Goal: Task Accomplishment & Management: Complete application form

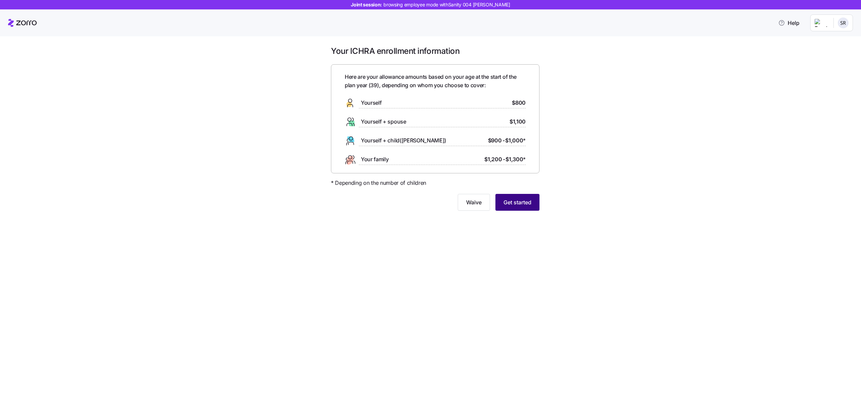
click at [514, 204] on span "Get started" at bounding box center [518, 202] width 28 height 8
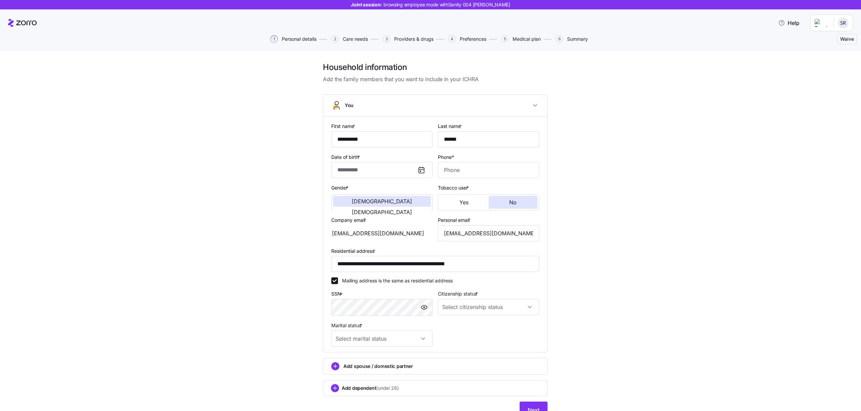
type input "**********"
type input "[PHONE_NUMBER]"
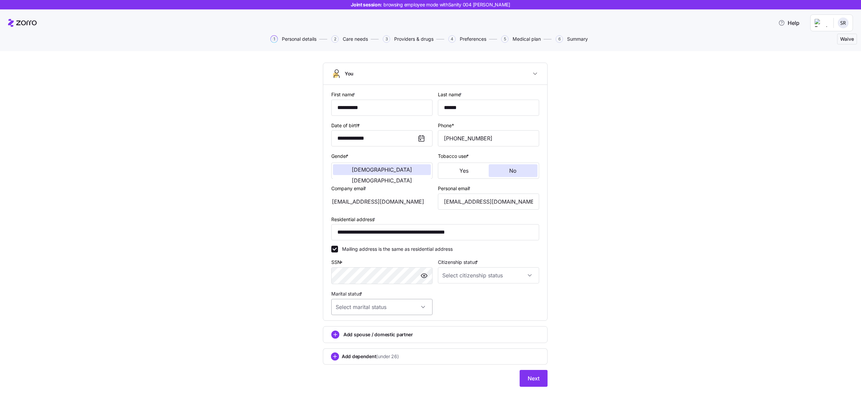
click at [392, 304] on input "Marital status *" at bounding box center [381, 307] width 101 height 16
click at [392, 327] on div "Single" at bounding box center [382, 327] width 96 height 14
type input "Single"
click at [439, 291] on div "**********" at bounding box center [435, 202] width 213 height 230
click at [441, 274] on input "Citizenship status *" at bounding box center [488, 275] width 101 height 16
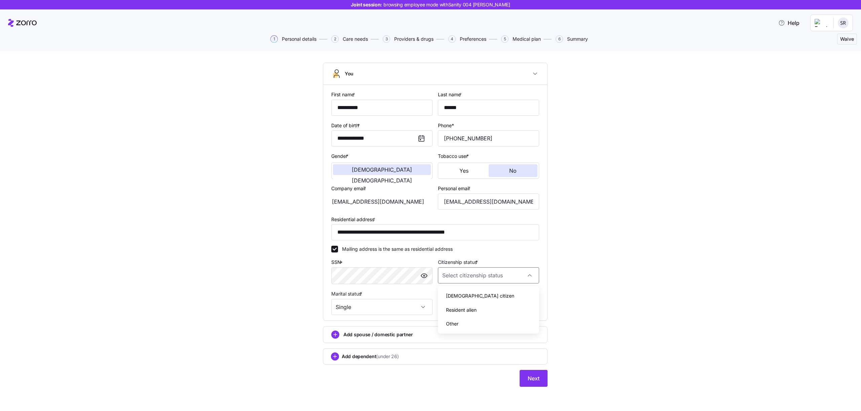
click at [447, 304] on div "Resident alien" at bounding box center [489, 310] width 96 height 14
type input "Resident alien"
click at [523, 377] on button "Next" at bounding box center [534, 378] width 28 height 17
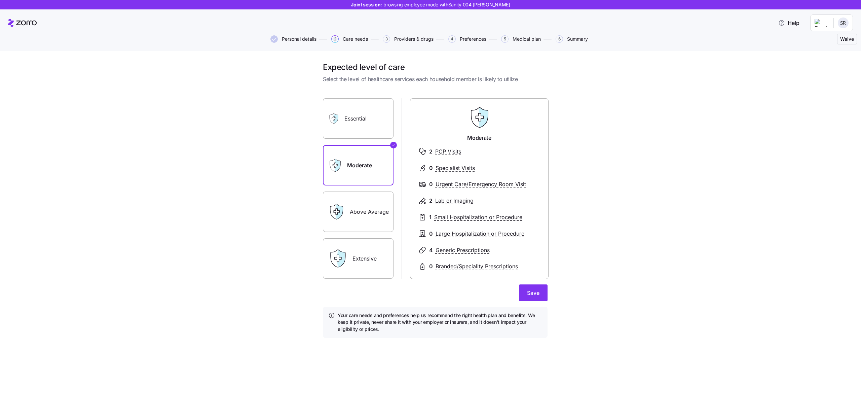
click at [298, 39] on span "Personal details" at bounding box center [299, 39] width 35 height 5
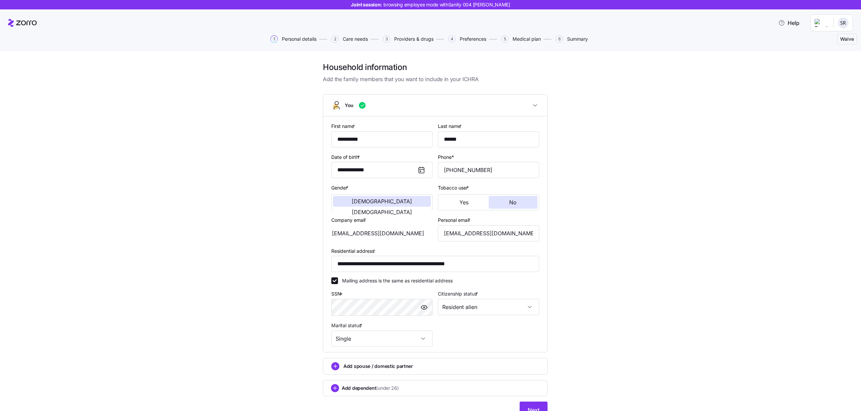
click at [357, 40] on span "Care needs" at bounding box center [355, 39] width 25 height 5
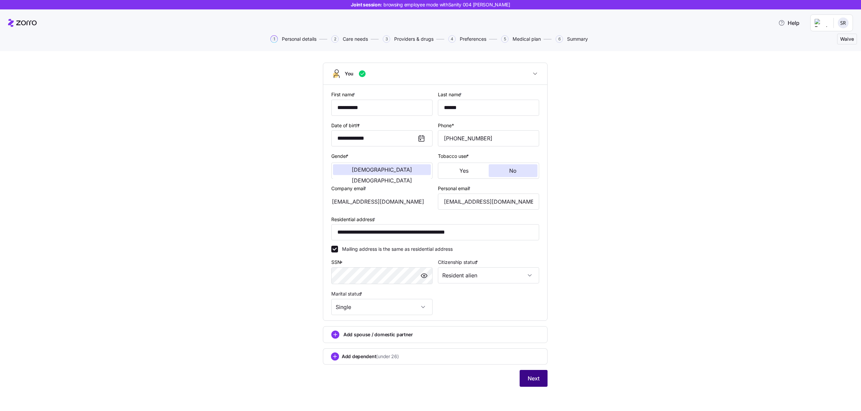
click at [527, 381] on button "Next" at bounding box center [534, 378] width 28 height 17
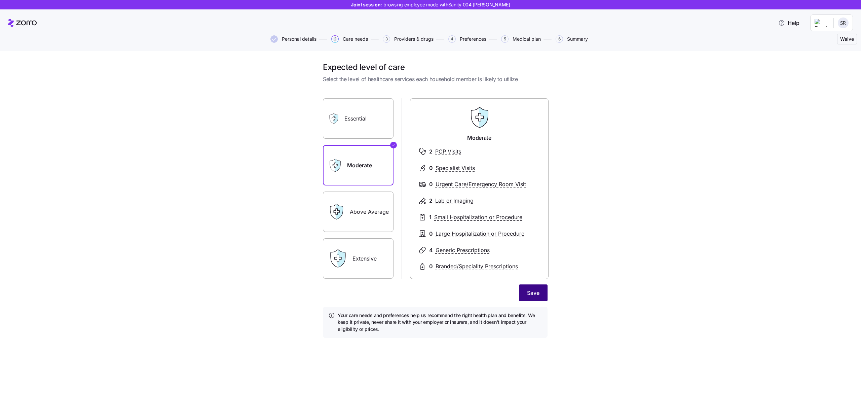
click at [533, 287] on button "Save" at bounding box center [533, 292] width 29 height 17
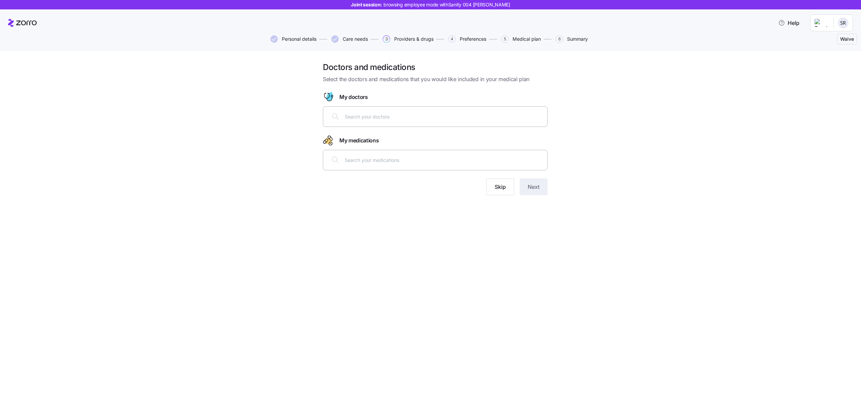
click at [399, 116] on input "text" at bounding box center [444, 116] width 199 height 7
type input "cv"
type input "c"
type input "cu"
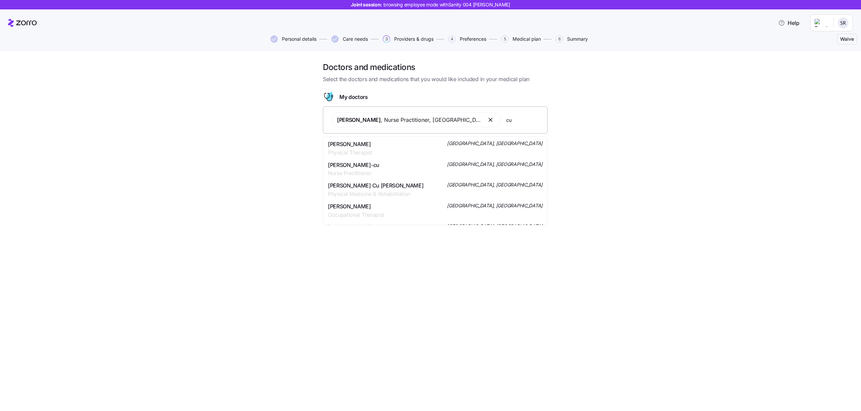
click at [512, 124] on div "[PERSON_NAME] , Nurse Practitioner , [GEOGRAPHIC_DATA], [GEOGRAPHIC_DATA] cu" at bounding box center [435, 119] width 216 height 23
click at [466, 188] on div "[PERSON_NAME] Cu [PERSON_NAME] Physical Medicine & Rehabilitation [GEOGRAPHIC_D…" at bounding box center [435, 189] width 215 height 17
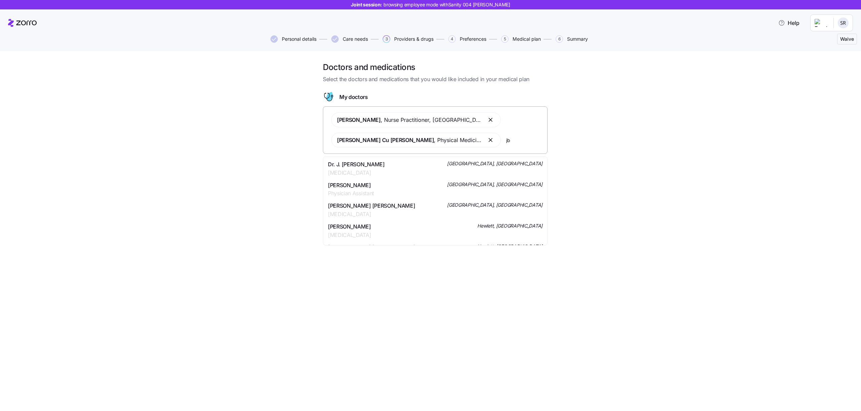
click at [494, 141] on button "button" at bounding box center [491, 140] width 8 height 8
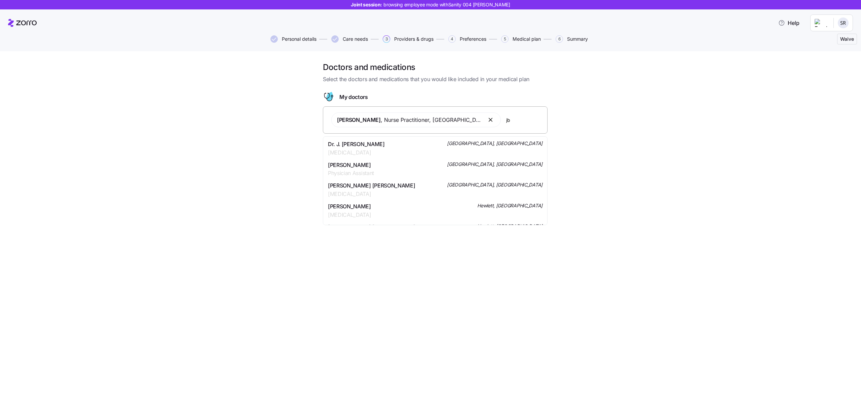
click at [496, 122] on span "[PERSON_NAME] , Nurse Practitioner , [GEOGRAPHIC_DATA], [GEOGRAPHIC_DATA]" at bounding box center [416, 119] width 170 height 15
click at [490, 122] on button "button" at bounding box center [491, 120] width 8 height 8
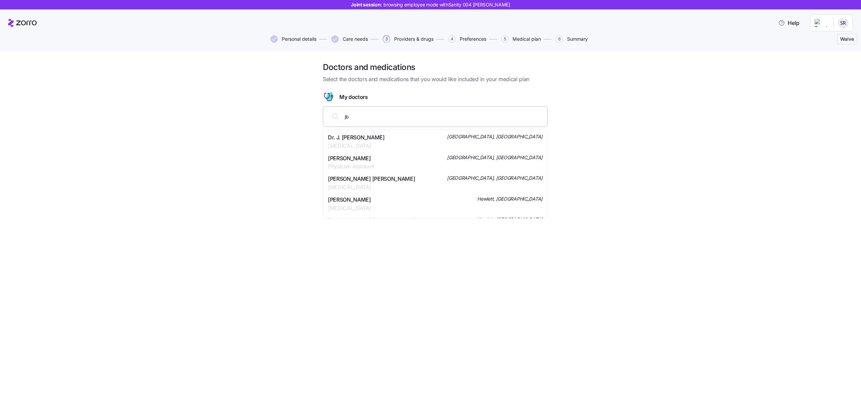
click at [394, 108] on div "jb" at bounding box center [435, 116] width 216 height 16
type input "j"
type input "hyh"
click at [351, 112] on div "hyh" at bounding box center [435, 116] width 216 height 16
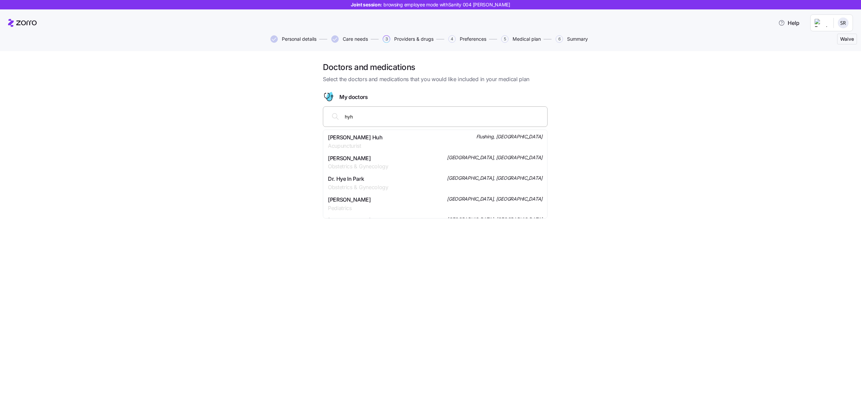
click at [351, 112] on div "hyh" at bounding box center [435, 116] width 216 height 16
click at [350, 113] on input "hyh" at bounding box center [444, 116] width 199 height 7
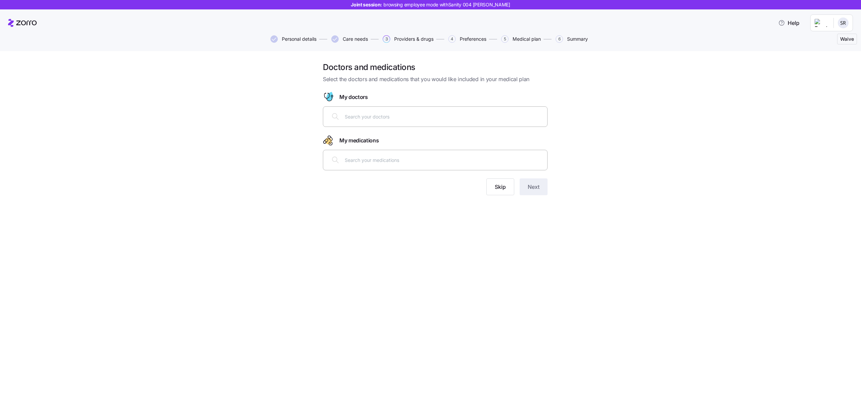
click at [298, 114] on div "Doctors and medications Select the doctors and medications that you would like …" at bounding box center [435, 132] width 833 height 141
click at [368, 37] on span "Care needs" at bounding box center [355, 39] width 25 height 5
click at [366, 37] on span "Care needs" at bounding box center [355, 39] width 25 height 5
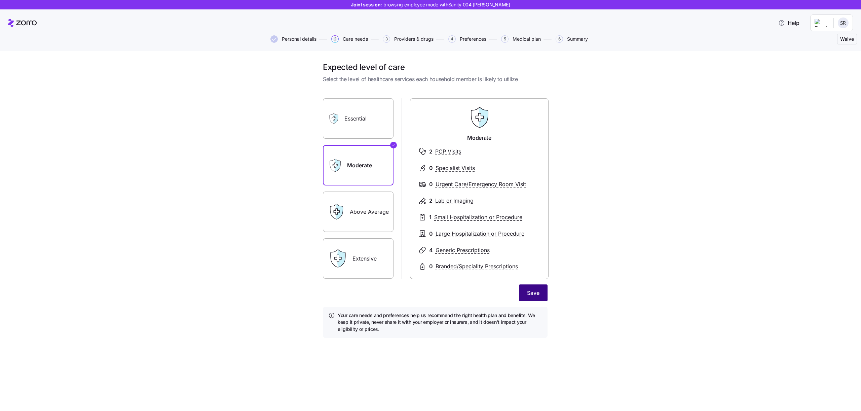
click at [526, 297] on button "Save" at bounding box center [533, 292] width 29 height 17
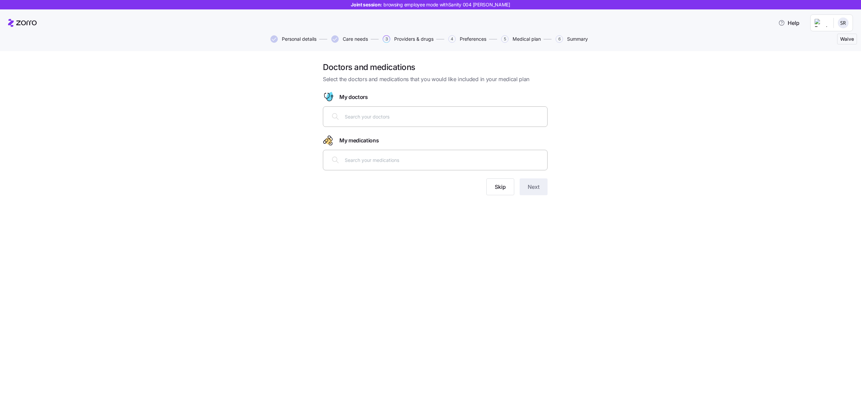
click at [393, 116] on input "text" at bounding box center [444, 116] width 199 height 7
type input "yh"
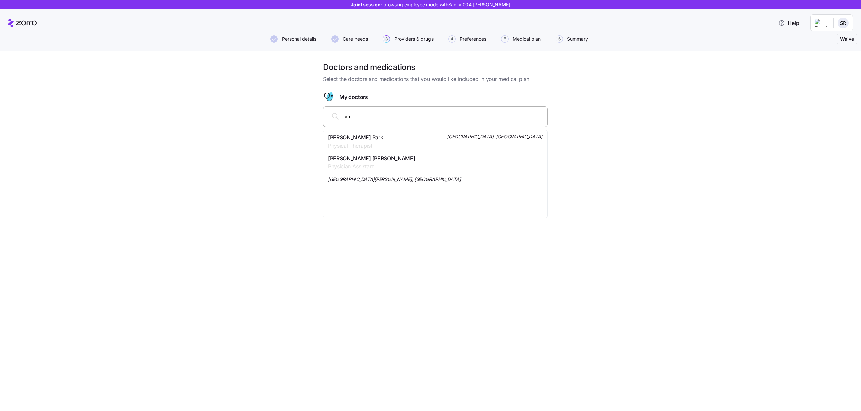
click at [390, 162] on span "[PERSON_NAME] [PERSON_NAME]" at bounding box center [371, 158] width 87 height 8
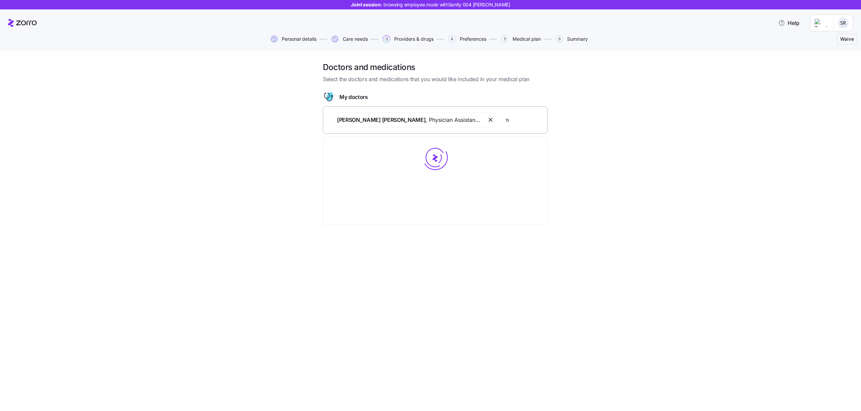
type input "hp"
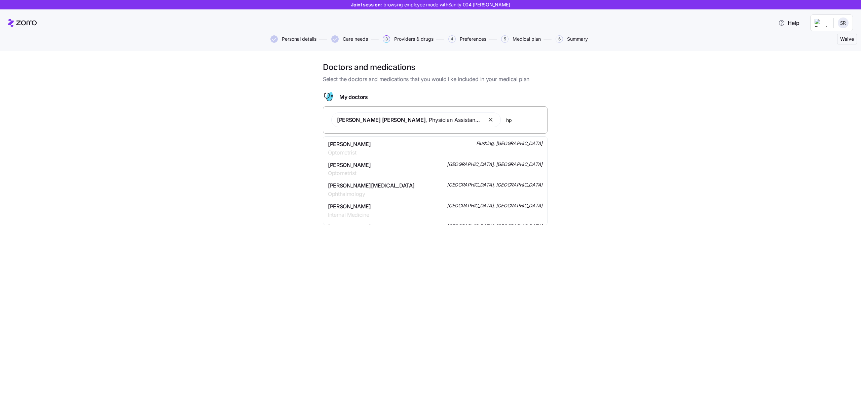
click at [400, 174] on div "[PERSON_NAME] Optometrist [GEOGRAPHIC_DATA], [GEOGRAPHIC_DATA]" at bounding box center [435, 169] width 215 height 17
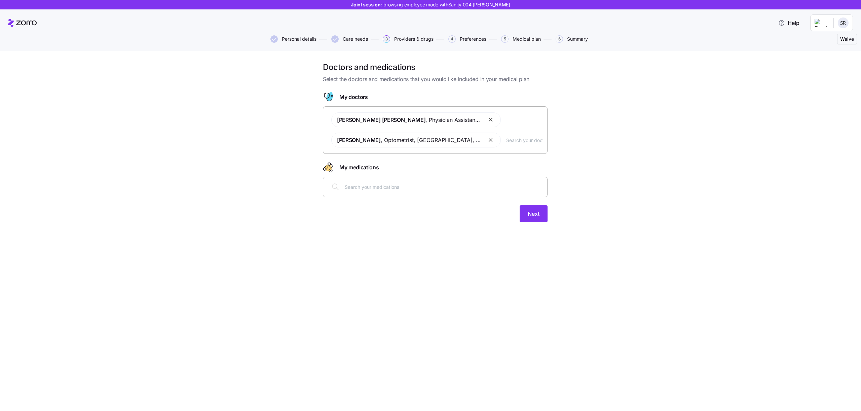
click at [399, 192] on div at bounding box center [435, 187] width 216 height 16
type input "ob"
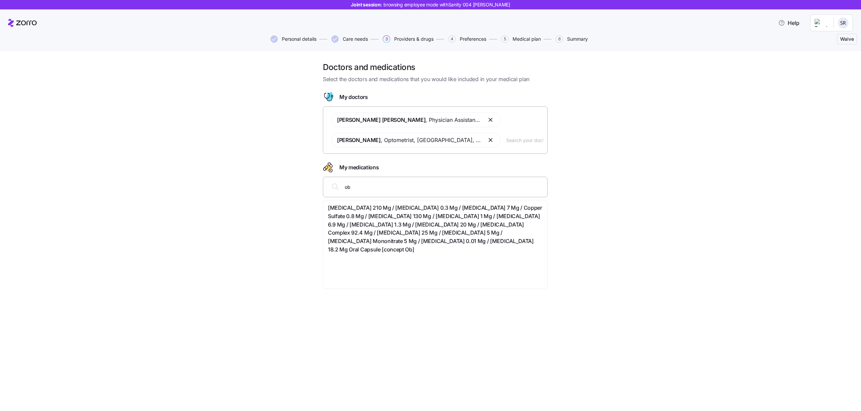
click at [362, 221] on span "[MEDICAL_DATA] 210 Mg / [MEDICAL_DATA] 0.3 Mg / [MEDICAL_DATA] 7 Mg / Copper Su…" at bounding box center [435, 229] width 215 height 50
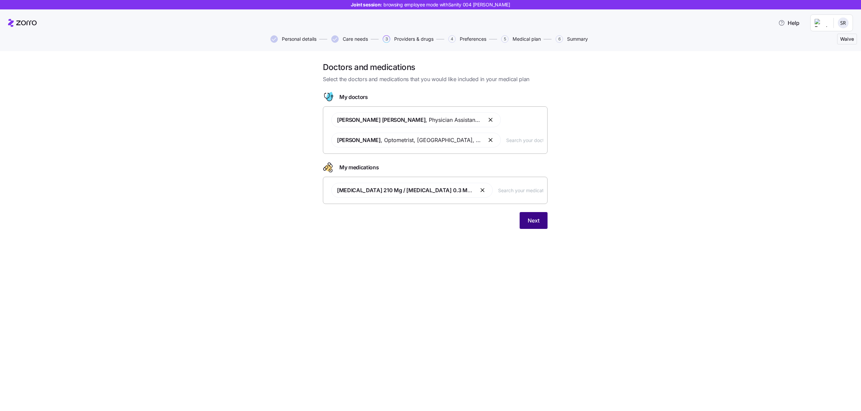
click at [540, 228] on button "Next" at bounding box center [534, 220] width 28 height 17
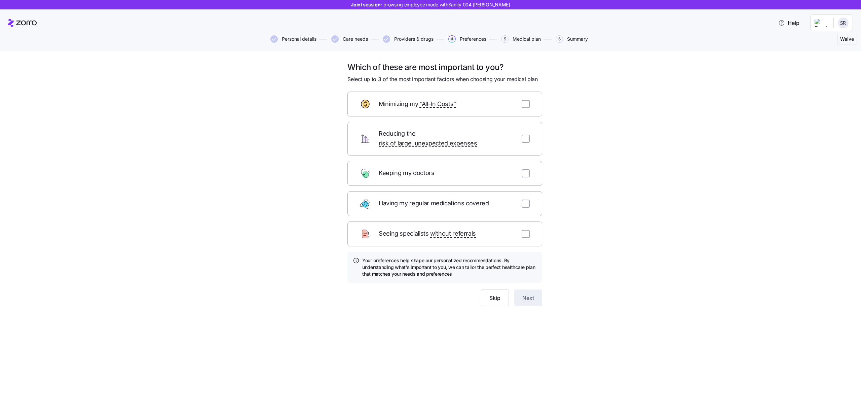
click at [519, 135] on div "Reducing the risk of large, unexpected expenses" at bounding box center [445, 139] width 195 height 34
click at [523, 135] on input "checkbox" at bounding box center [526, 139] width 8 height 8
checkbox input "true"
click at [523, 230] on input "checkbox" at bounding box center [526, 234] width 8 height 8
checkbox input "true"
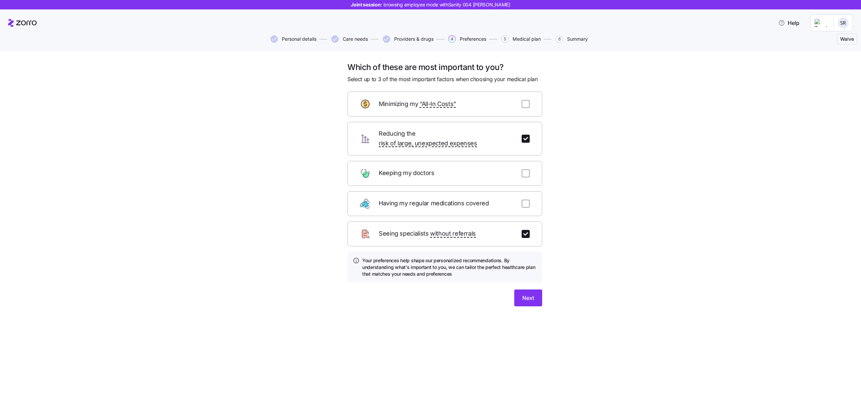
click at [527, 280] on form "Minimizing my “All-In Costs” Reducing the risk of large, unexpected expenses Ke…" at bounding box center [445, 199] width 195 height 215
click at [535, 291] on button "Next" at bounding box center [528, 297] width 28 height 17
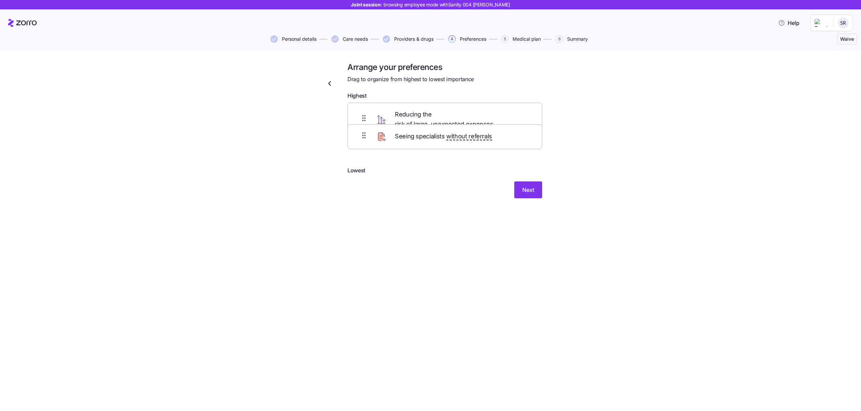
drag, startPoint x: 362, startPoint y: 144, endPoint x: 363, endPoint y: 86, distance: 58.2
click at [363, 86] on div "Arrange your preferences Drag to organize from highest to lowest importance Hig…" at bounding box center [445, 134] width 206 height 144
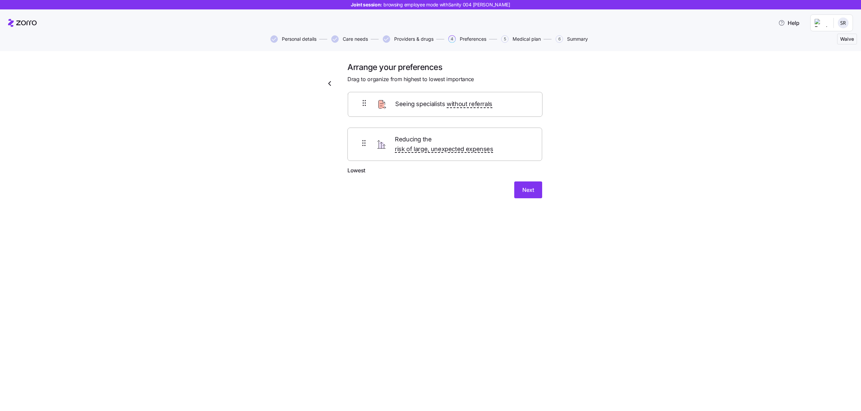
drag, startPoint x: 366, startPoint y: 151, endPoint x: 366, endPoint y: 108, distance: 42.7
click at [366, 108] on div "Reducing the risk of large, unexpected expenses Seeing specialists without refe…" at bounding box center [445, 135] width 195 height 64
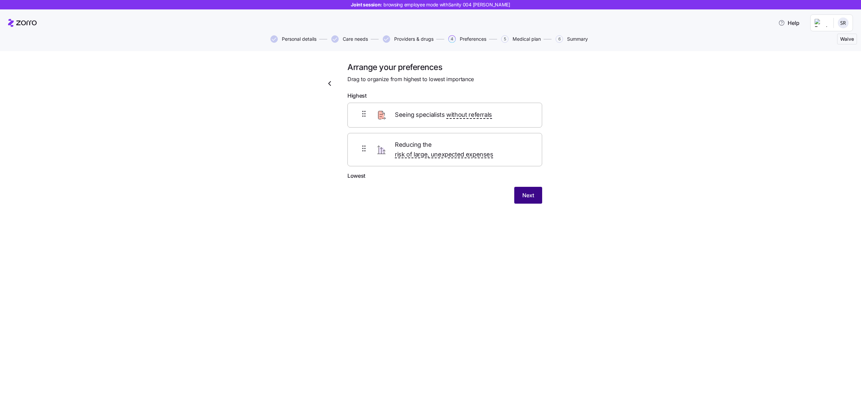
click at [522, 187] on button "Next" at bounding box center [528, 195] width 28 height 17
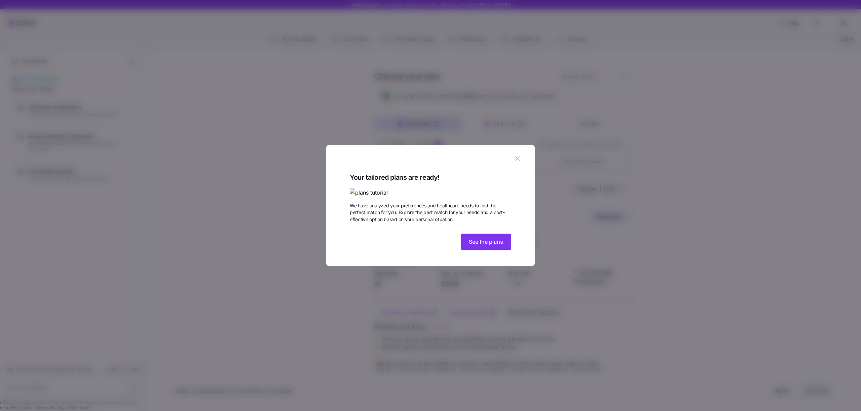
click at [484, 252] on div "Your tailored plans are ready! We have analyzed your preferences and healthcare…" at bounding box center [431, 212] width 162 height 80
click at [485, 246] on span "See the plans" at bounding box center [486, 242] width 34 height 8
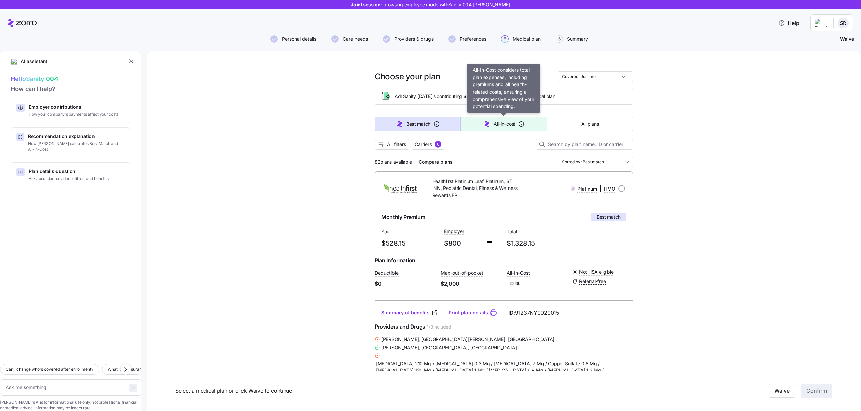
click at [500, 129] on button "All-in-cost" at bounding box center [504, 124] width 86 height 14
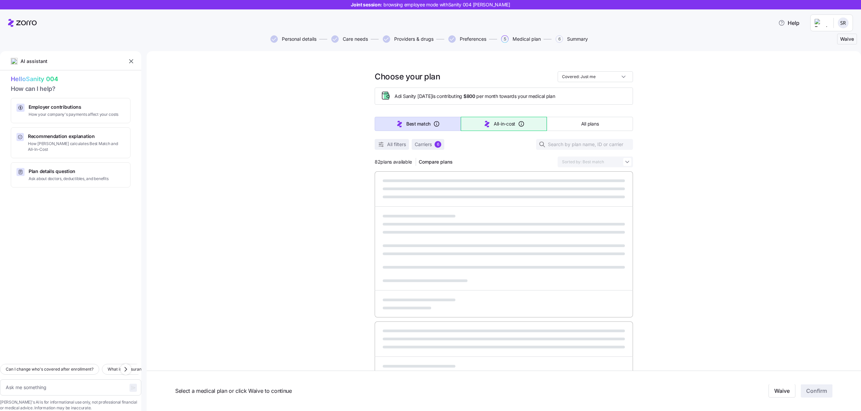
type textarea "x"
type input "Sorted by: All-in-cost"
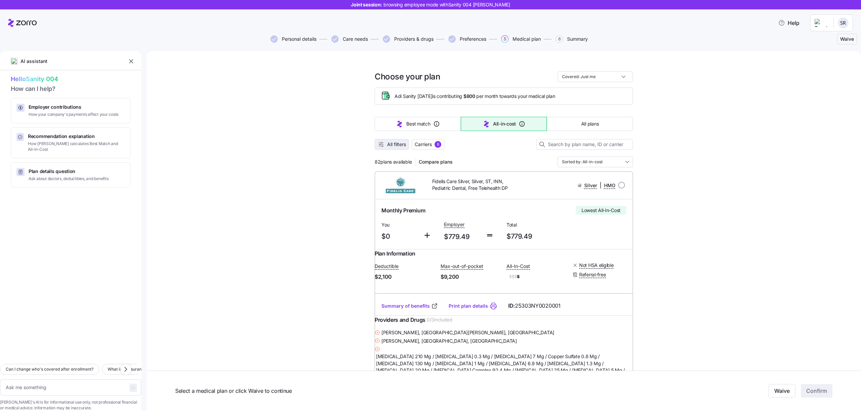
click at [400, 143] on span "All filters" at bounding box center [396, 144] width 19 height 7
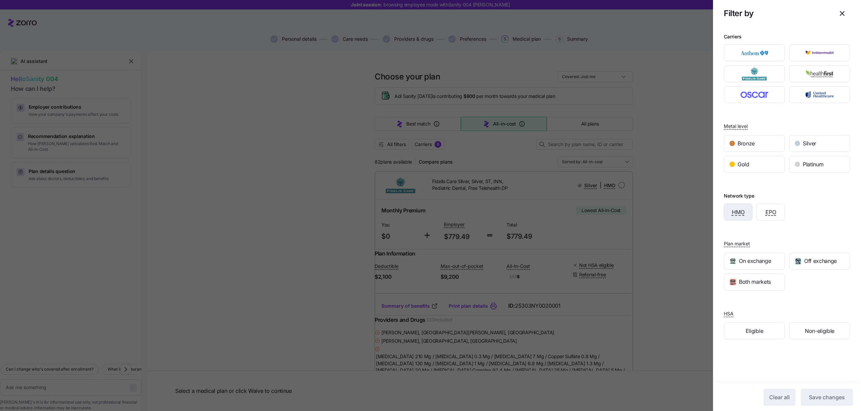
click at [745, 208] on div "HMO" at bounding box center [738, 212] width 28 height 16
click at [747, 269] on div "On exchange" at bounding box center [754, 261] width 61 height 16
click at [813, 391] on button "Save changes" at bounding box center [827, 397] width 52 height 17
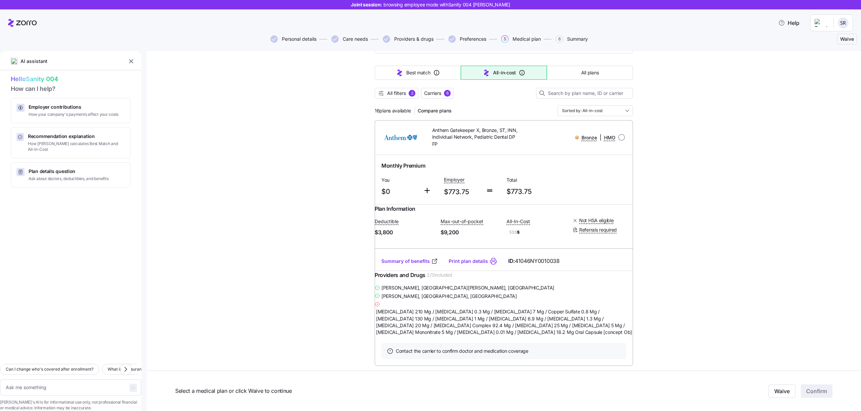
scroll to position [51, 0]
click at [441, 94] on span "Carriers" at bounding box center [432, 93] width 17 height 7
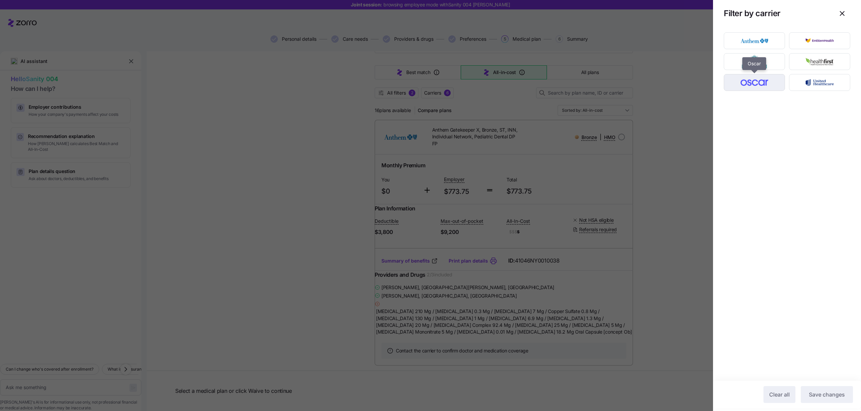
click at [766, 88] on img "button" at bounding box center [754, 82] width 49 height 13
click at [770, 63] on img "button" at bounding box center [754, 61] width 49 height 13
click at [820, 387] on button "Save changes" at bounding box center [827, 394] width 52 height 17
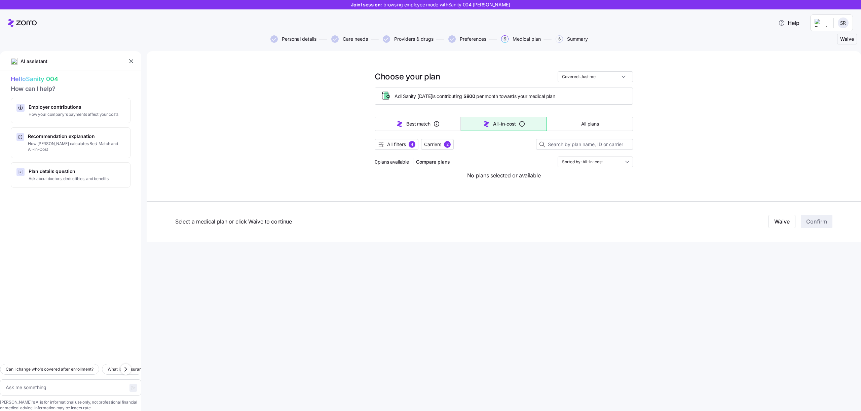
scroll to position [0, 0]
click at [449, 147] on div "2" at bounding box center [447, 144] width 7 height 7
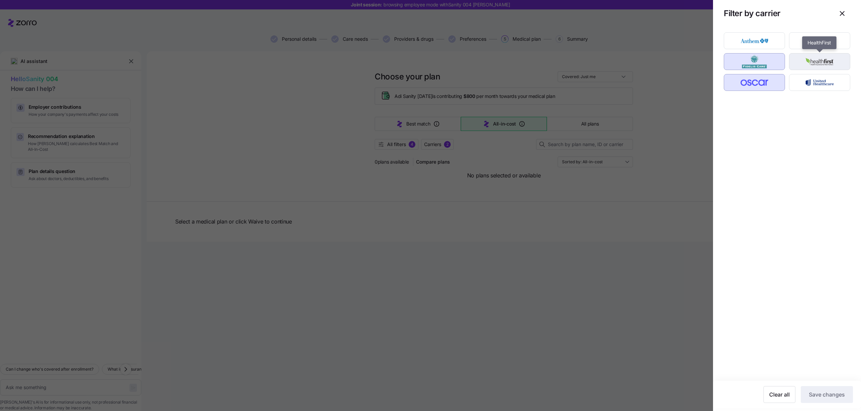
click at [817, 62] on img "button" at bounding box center [819, 61] width 49 height 13
click at [824, 395] on span "Save changes" at bounding box center [827, 394] width 36 height 8
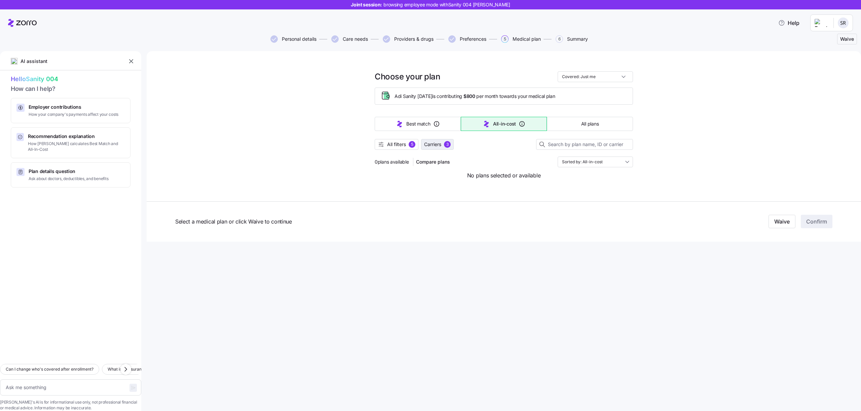
click at [439, 143] on span "Carriers" at bounding box center [432, 144] width 17 height 7
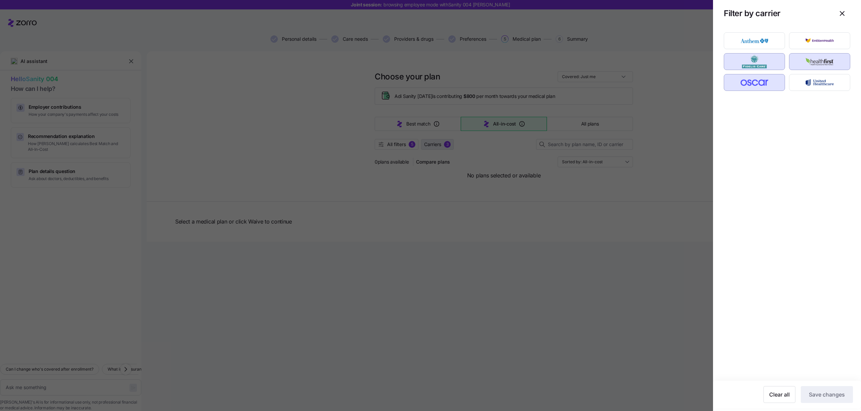
click at [439, 143] on div at bounding box center [430, 205] width 861 height 411
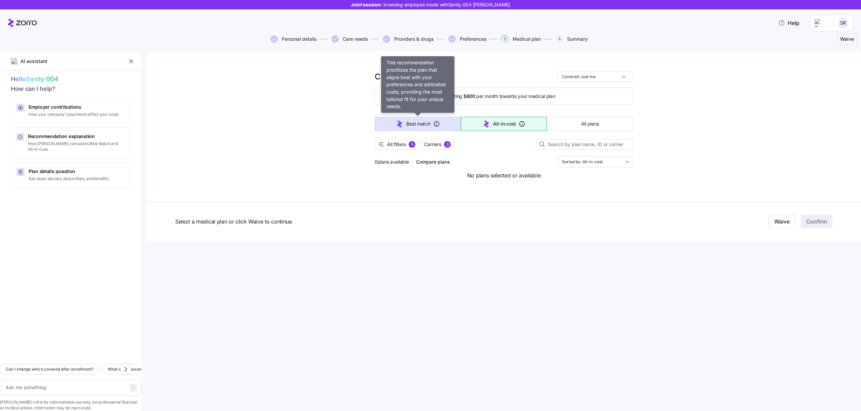
click at [437, 123] on icon "button" at bounding box center [436, 123] width 7 height 7
type textarea "x"
type input "Sorted by: Best match"
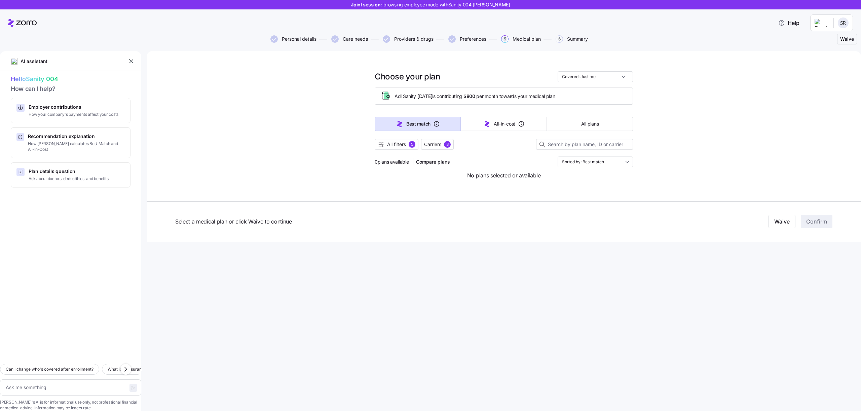
click at [488, 132] on div "Best match All-in-cost All plans" at bounding box center [504, 124] width 258 height 22
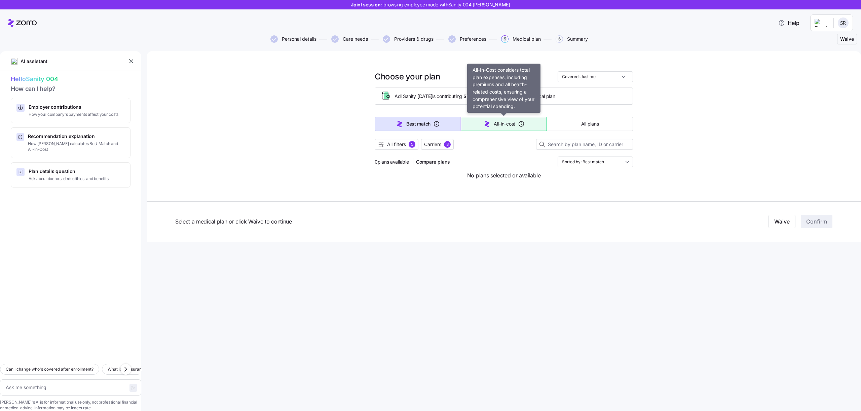
click at [487, 124] on icon "button" at bounding box center [487, 124] width 5 height 6
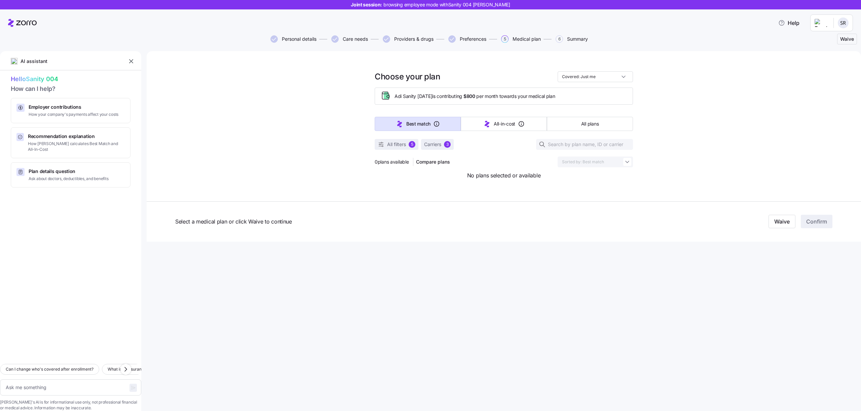
type textarea "x"
type input "Sorted by: All-in-cost"
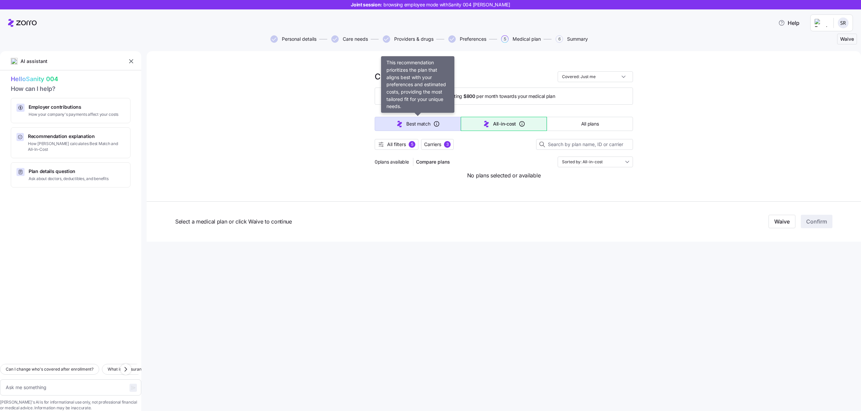
click at [436, 124] on icon "button" at bounding box center [436, 124] width 1 height 2
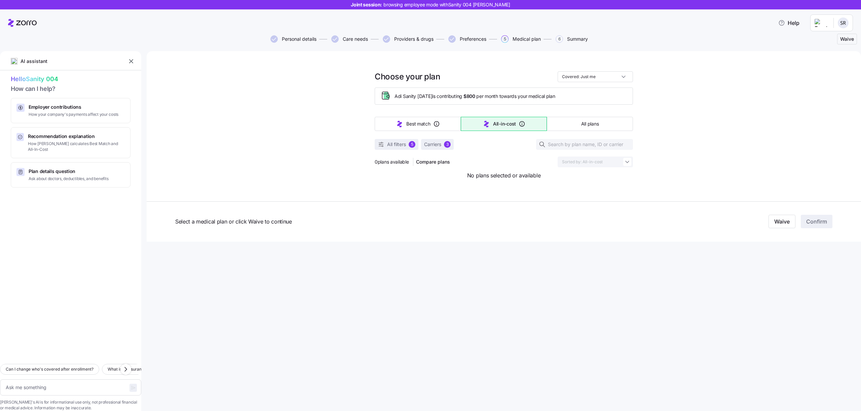
type textarea "x"
type input "Sorted by: Best match"
click at [439, 143] on span "Carriers" at bounding box center [432, 144] width 17 height 7
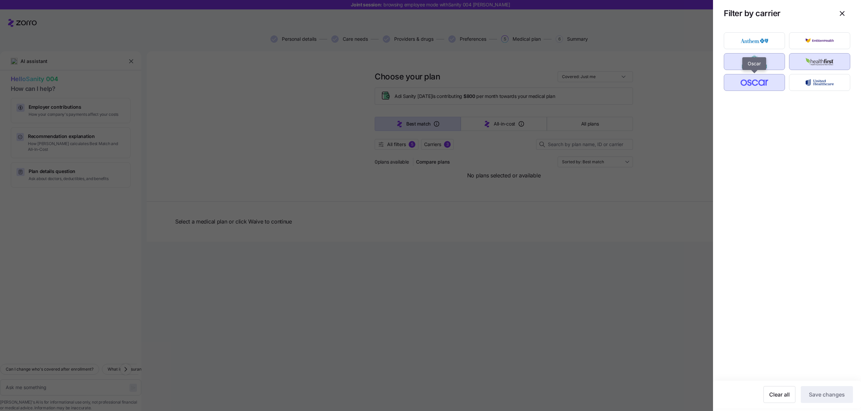
click at [769, 78] on img "button" at bounding box center [754, 82] width 49 height 13
click at [766, 66] on img "button" at bounding box center [754, 61] width 49 height 13
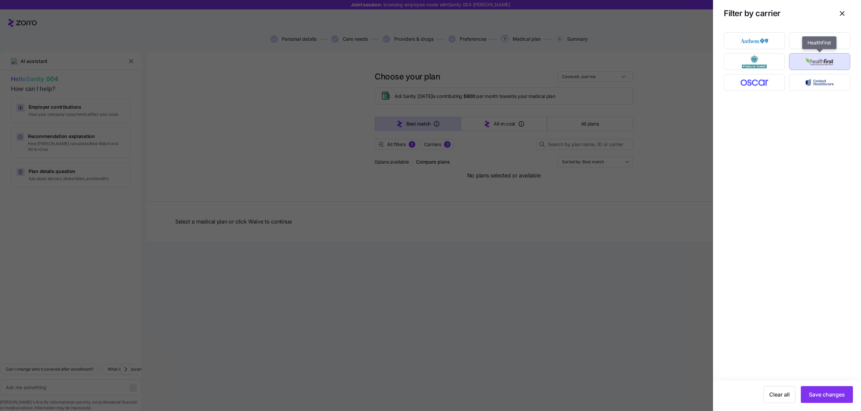
click at [822, 60] on img "button" at bounding box center [819, 61] width 49 height 13
click at [829, 396] on span "Save changes" at bounding box center [827, 394] width 36 height 8
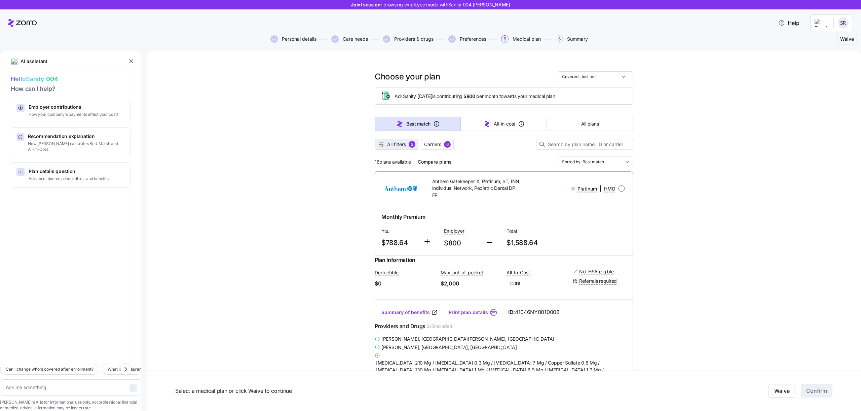
click at [401, 145] on span "All filters" at bounding box center [396, 144] width 19 height 7
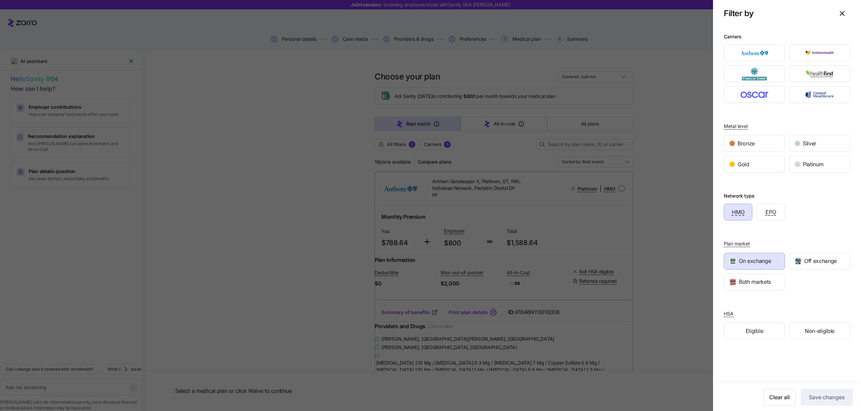
click at [401, 145] on div at bounding box center [430, 205] width 861 height 411
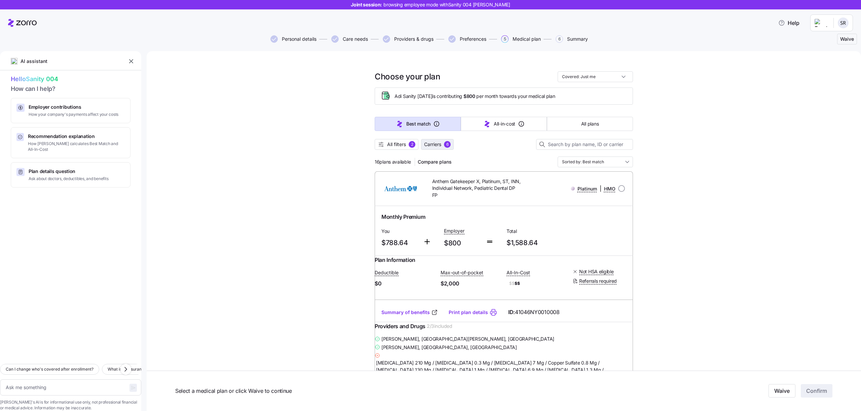
click at [444, 142] on span "Carriers 6" at bounding box center [437, 144] width 27 height 7
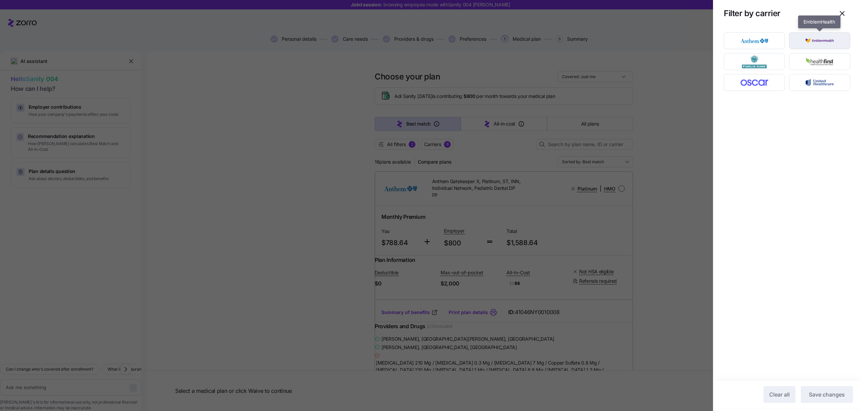
click at [830, 42] on img "button" at bounding box center [819, 40] width 49 height 13
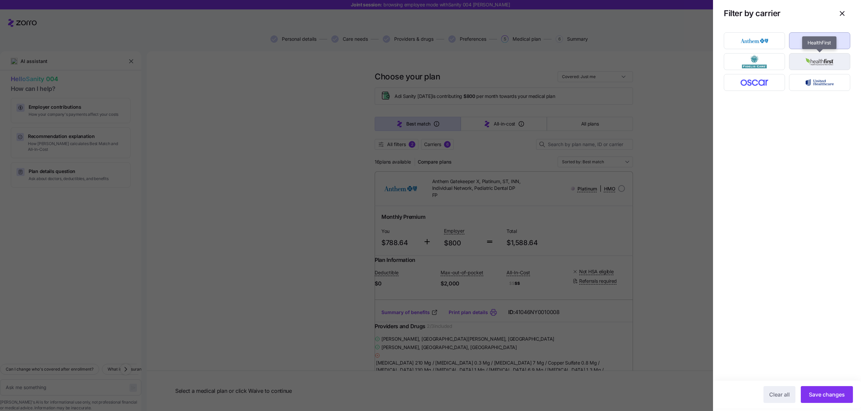
click at [826, 55] on img "button" at bounding box center [819, 61] width 49 height 13
click at [833, 397] on span "Save changes" at bounding box center [827, 394] width 36 height 8
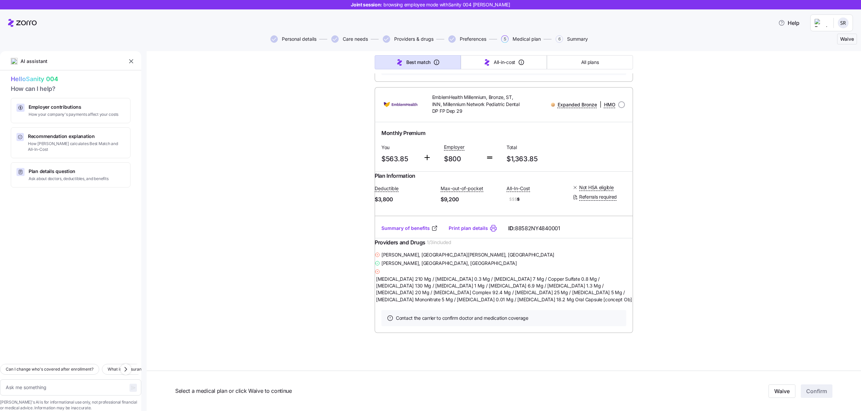
scroll to position [1988, 0]
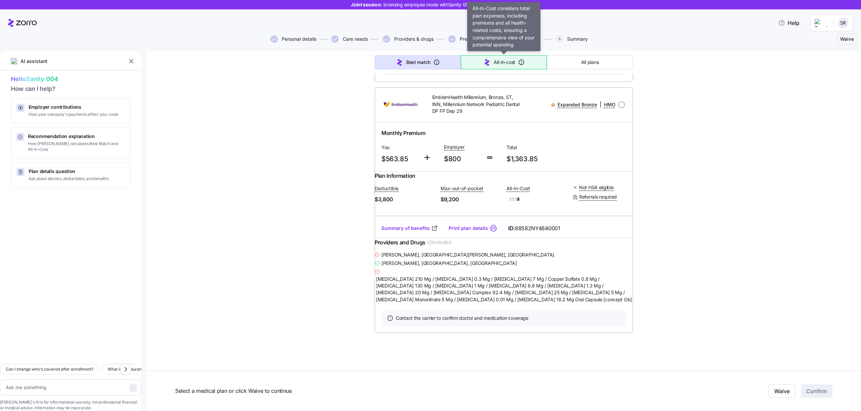
click at [531, 68] on button "All-in-cost" at bounding box center [504, 62] width 86 height 14
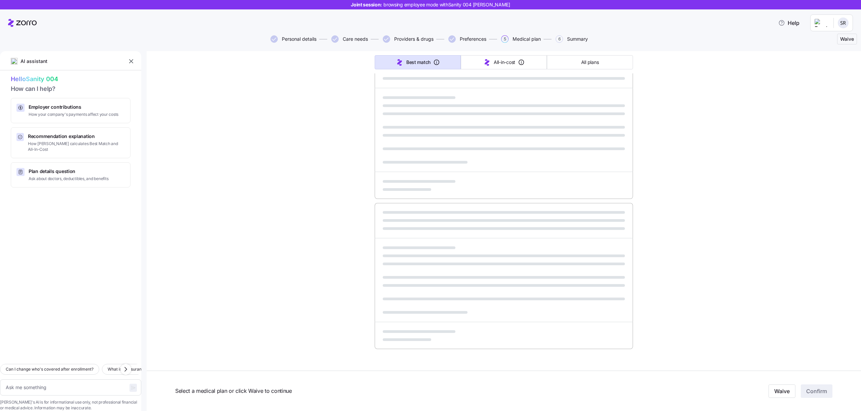
type textarea "x"
type input "Sorted by: All-in-cost"
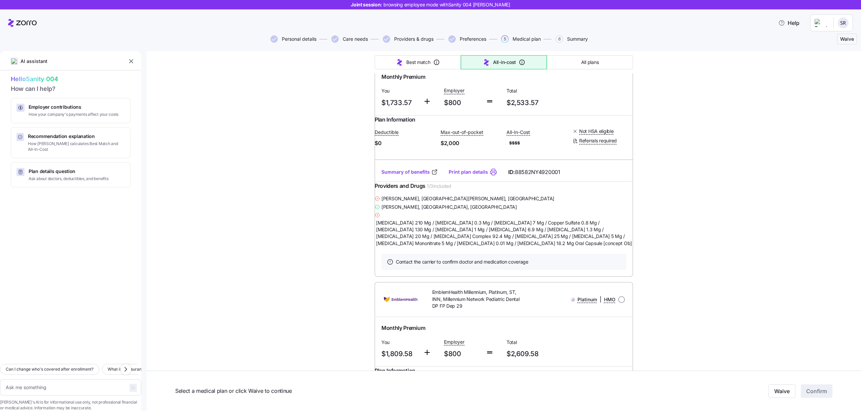
type textarea "x"
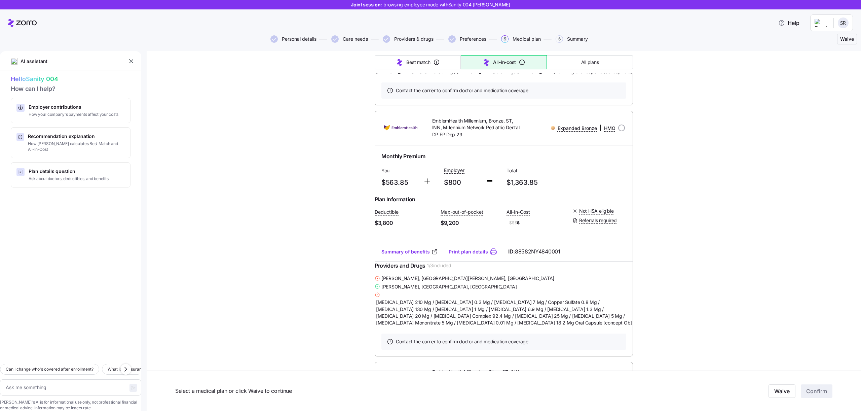
scroll to position [312, 0]
click at [618, 131] on input "radio" at bounding box center [621, 127] width 7 height 7
radio input "true"
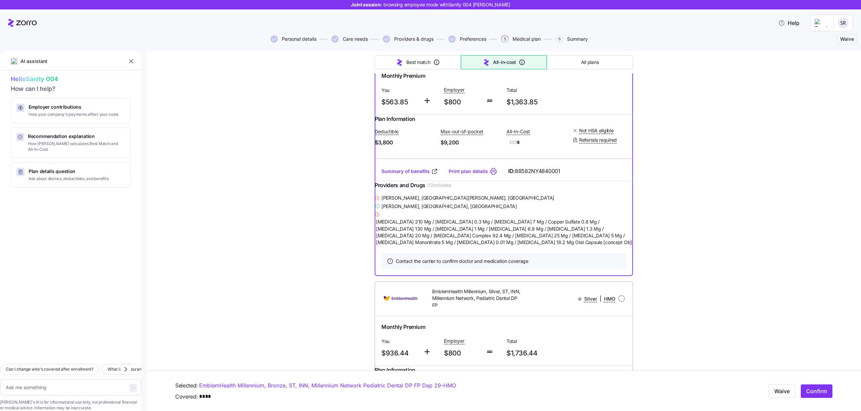
scroll to position [393, 0]
click at [812, 392] on span "Confirm" at bounding box center [817, 391] width 21 height 8
type textarea "x"
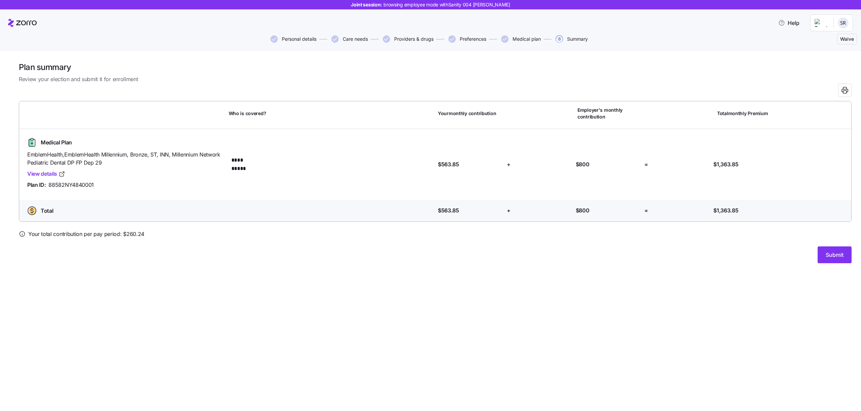
drag, startPoint x: 821, startPoint y: 252, endPoint x: 821, endPoint y: 129, distance: 123.2
click at [821, 132] on div "**********" at bounding box center [435, 162] width 833 height 201
click at [835, 252] on span "Submit" at bounding box center [835, 255] width 18 height 8
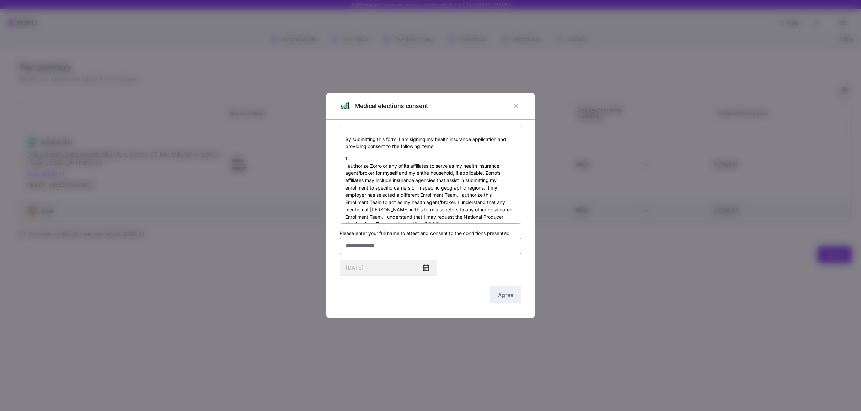
click at [367, 245] on input "Please enter your full name to attest and consent to the conditions presented" at bounding box center [431, 246] width 182 height 16
type input "********"
click at [508, 297] on span "Agree" at bounding box center [505, 295] width 15 height 8
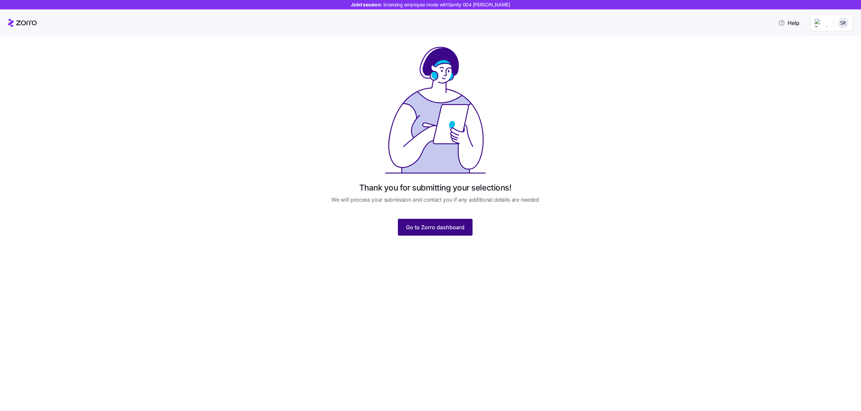
click at [429, 232] on button "Go to Zorro dashboard" at bounding box center [435, 227] width 75 height 17
